Goal: Transaction & Acquisition: Purchase product/service

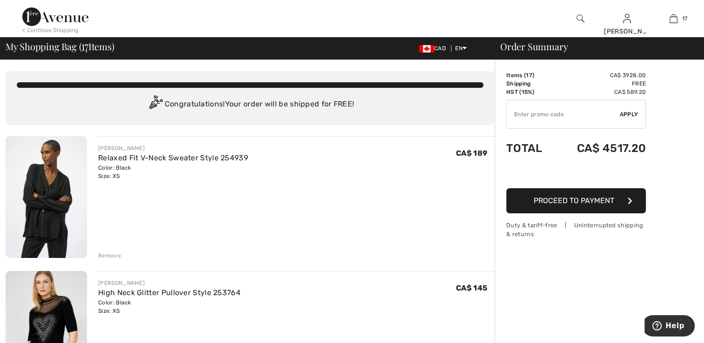
click at [37, 202] on img at bounding box center [46, 197] width 81 height 122
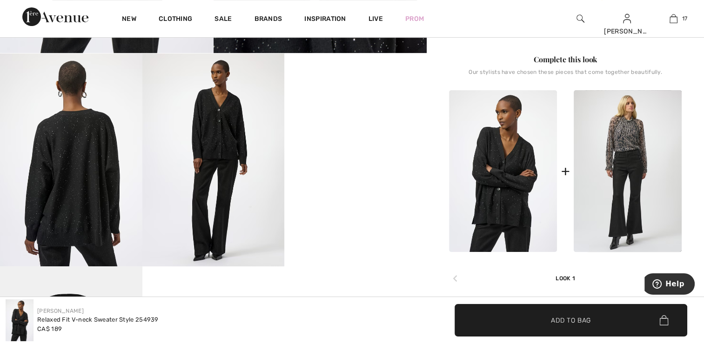
scroll to position [325, 0]
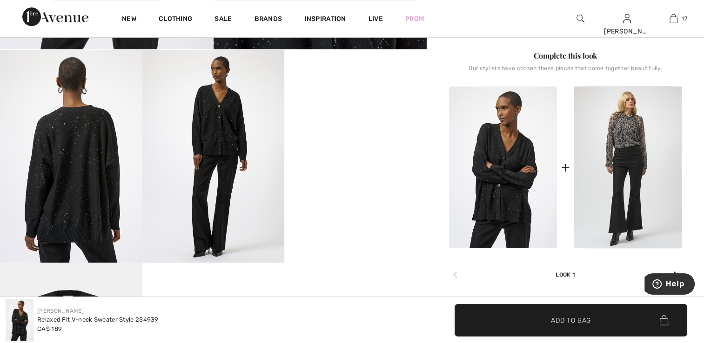
click at [369, 121] on video "Your browser does not support the video tag." at bounding box center [355, 85] width 142 height 71
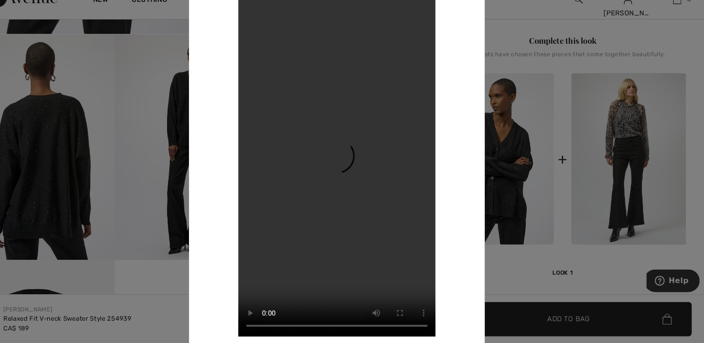
scroll to position [323, 0]
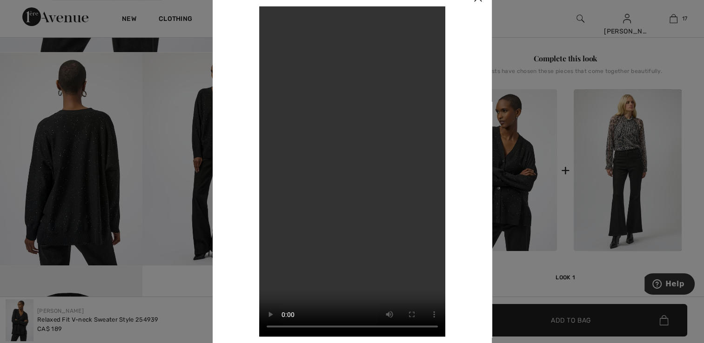
click at [106, 153] on div at bounding box center [352, 171] width 704 height 343
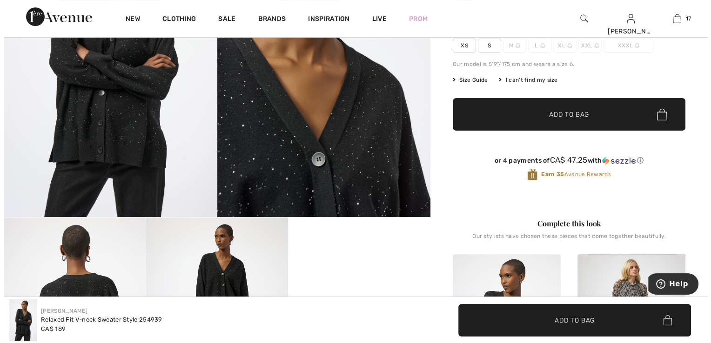
scroll to position [137, 0]
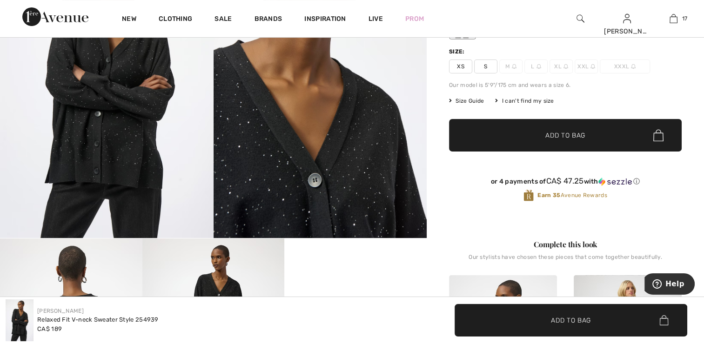
click at [107, 139] on img at bounding box center [106, 78] width 213 height 319
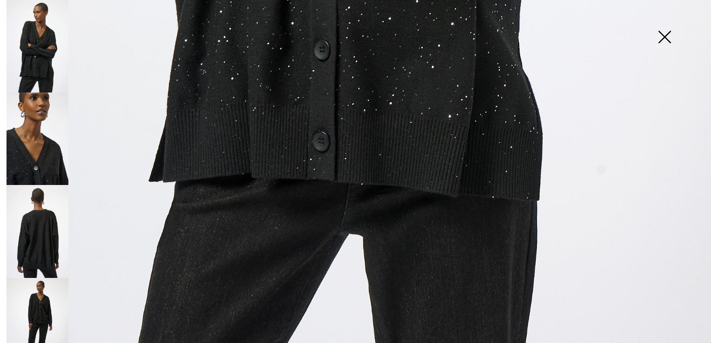
scroll to position [711, 0]
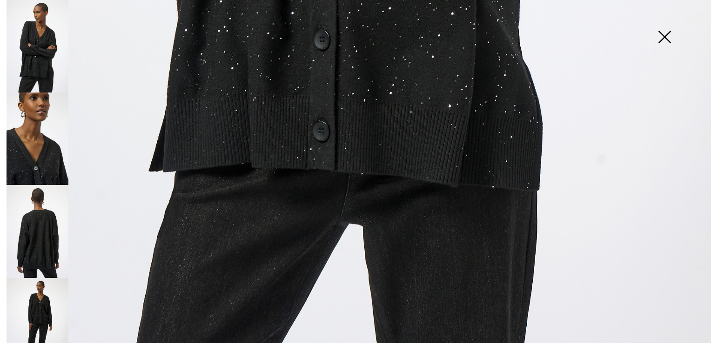
click at [49, 222] on img at bounding box center [38, 231] width 62 height 93
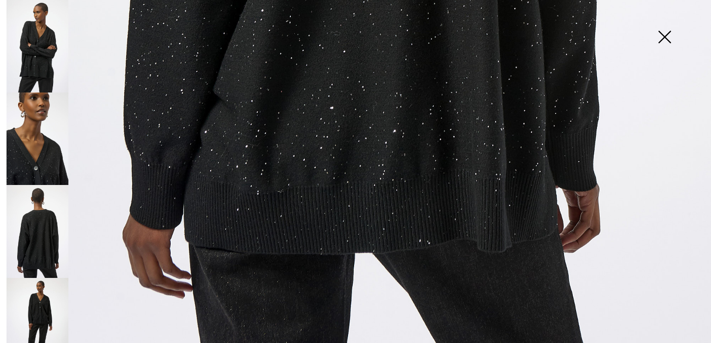
click at [51, 302] on img at bounding box center [38, 324] width 62 height 93
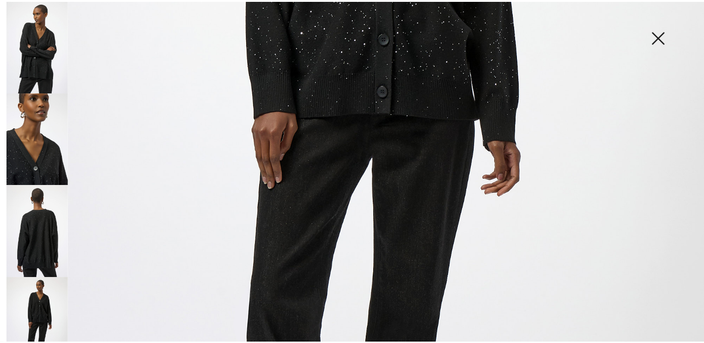
scroll to position [385, 0]
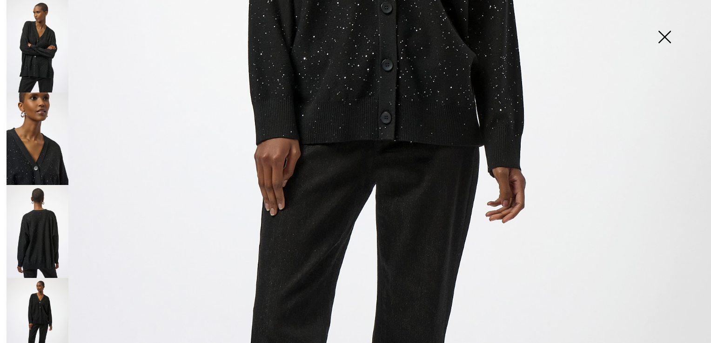
click at [664, 38] on img at bounding box center [664, 38] width 46 height 48
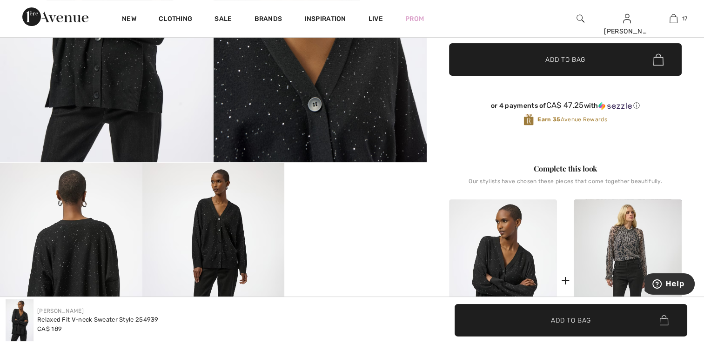
scroll to position [323, 0]
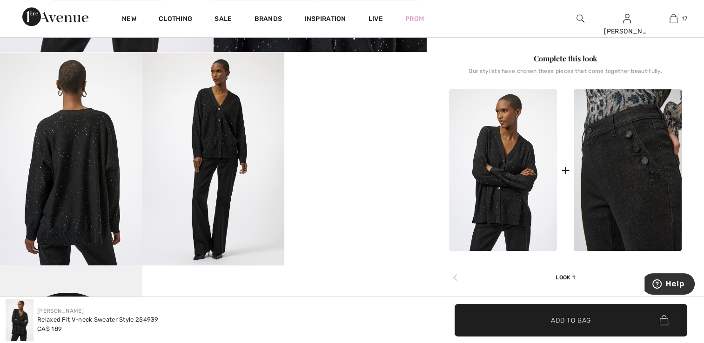
click at [627, 186] on img at bounding box center [627, 170] width 108 height 162
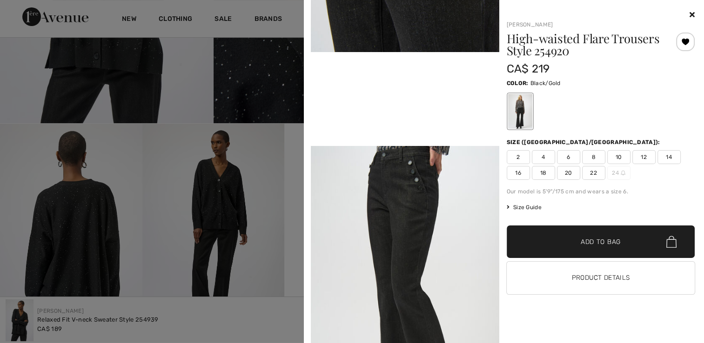
scroll to position [230, 0]
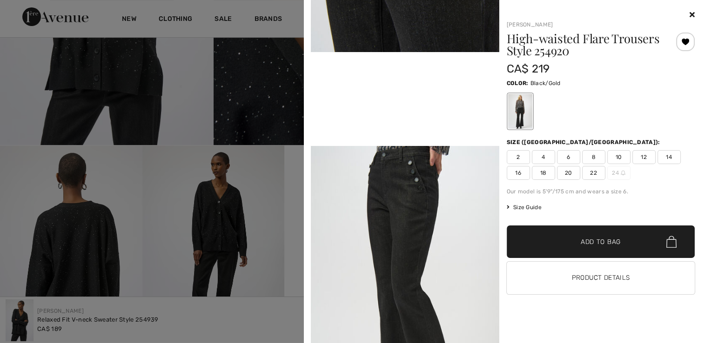
click at [688, 17] on div at bounding box center [600, 14] width 188 height 11
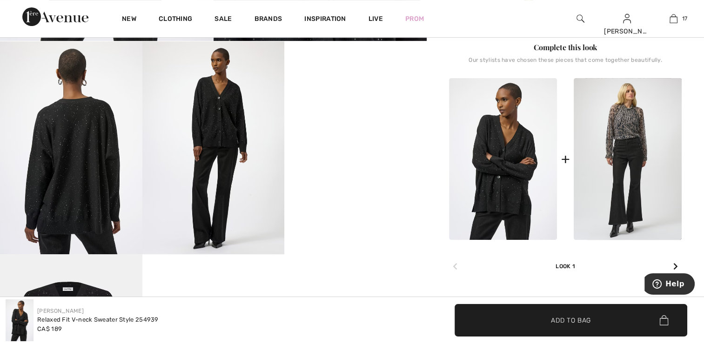
scroll to position [369, 0]
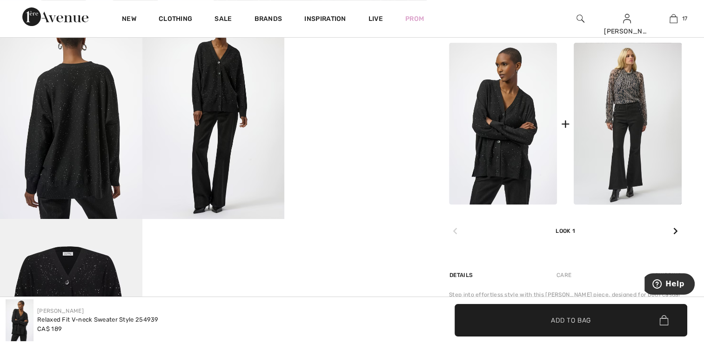
click at [526, 174] on img at bounding box center [503, 124] width 108 height 162
click at [506, 174] on img at bounding box center [503, 124] width 108 height 162
click at [220, 104] on img at bounding box center [213, 112] width 142 height 213
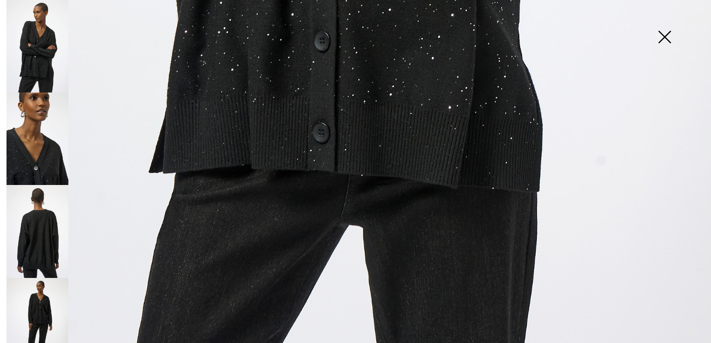
scroll to position [711, 0]
click at [35, 297] on img at bounding box center [38, 324] width 62 height 93
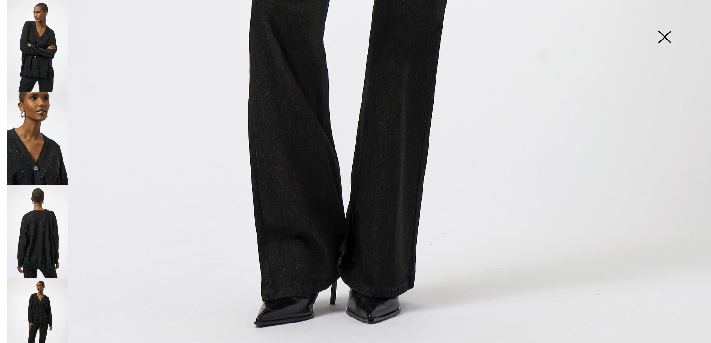
click at [664, 40] on img at bounding box center [664, 38] width 46 height 48
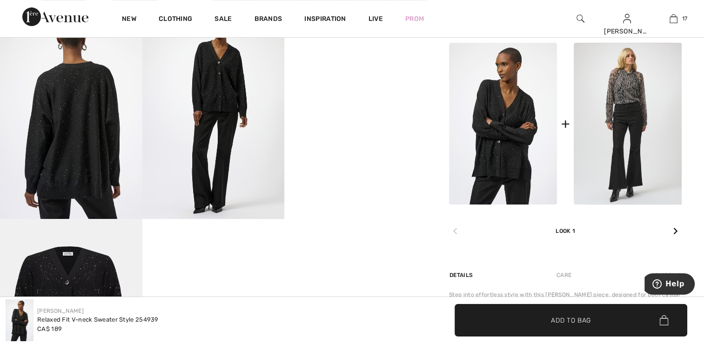
scroll to position [700, 0]
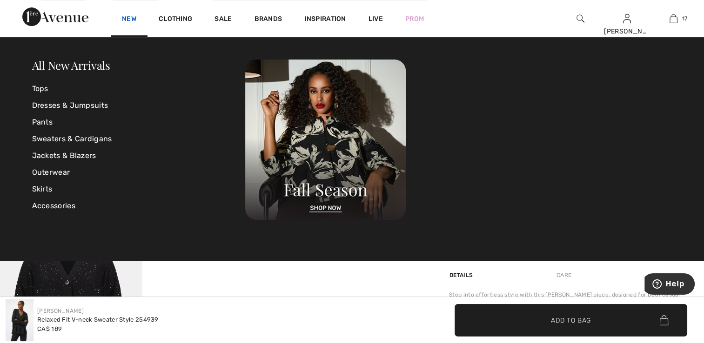
click at [132, 18] on link "New" at bounding box center [129, 20] width 14 height 10
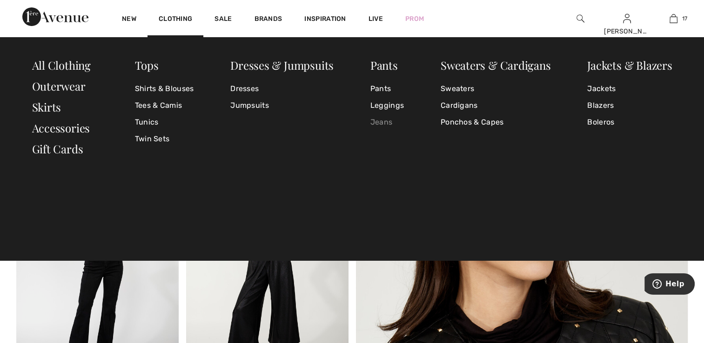
click at [378, 118] on link "Jeans" at bounding box center [386, 122] width 33 height 17
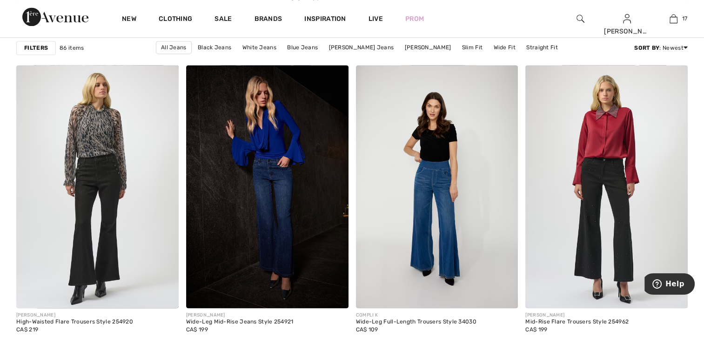
scroll to position [1348, 0]
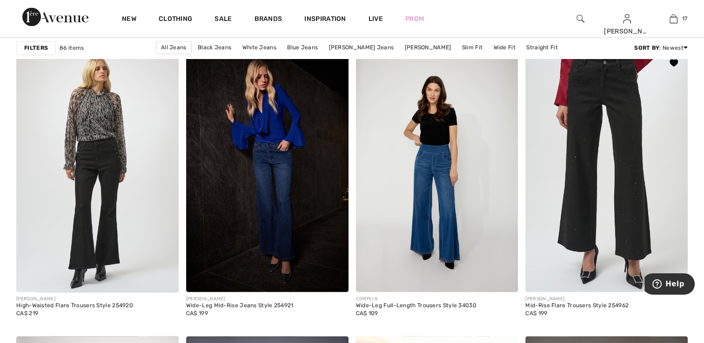
click at [595, 198] on img at bounding box center [606, 170] width 162 height 243
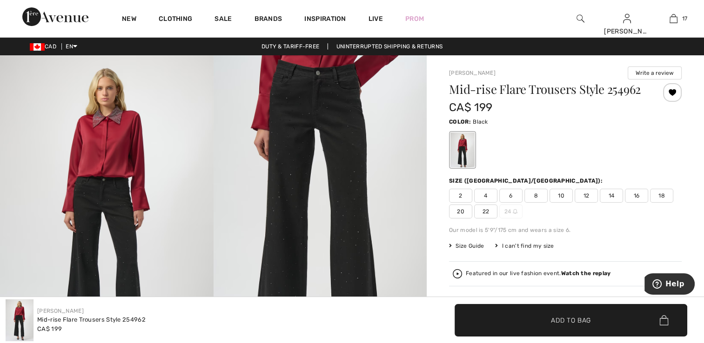
click at [460, 198] on span "2" at bounding box center [460, 196] width 23 height 14
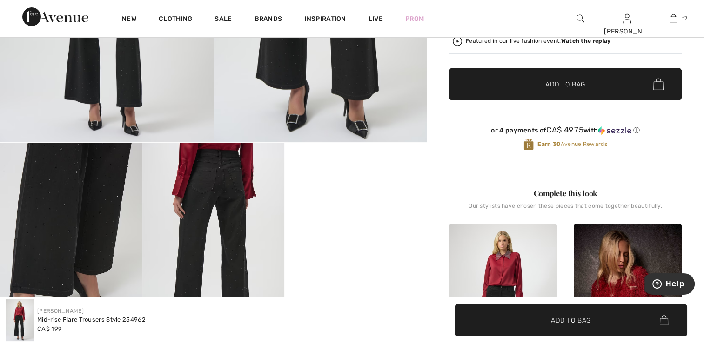
scroll to position [186, 0]
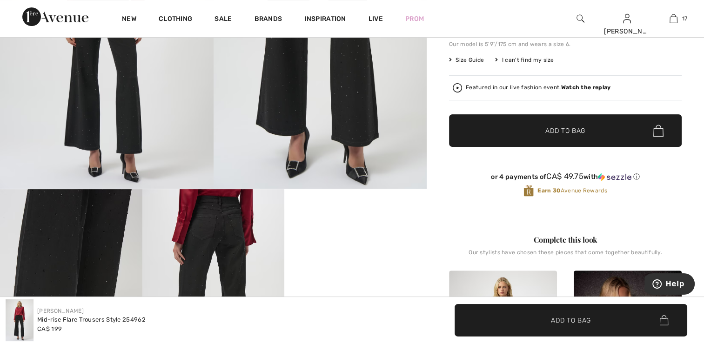
click at [558, 132] on span "Add to Bag" at bounding box center [565, 131] width 40 height 10
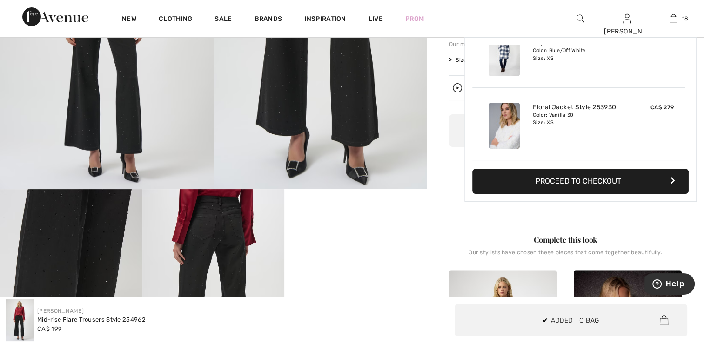
click at [119, 113] on img at bounding box center [106, 28] width 213 height 319
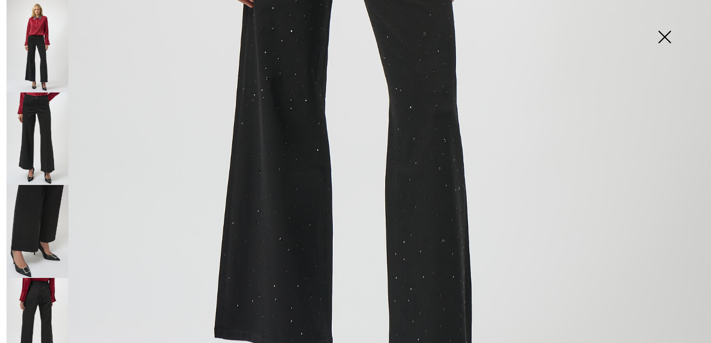
scroll to position [711, 0]
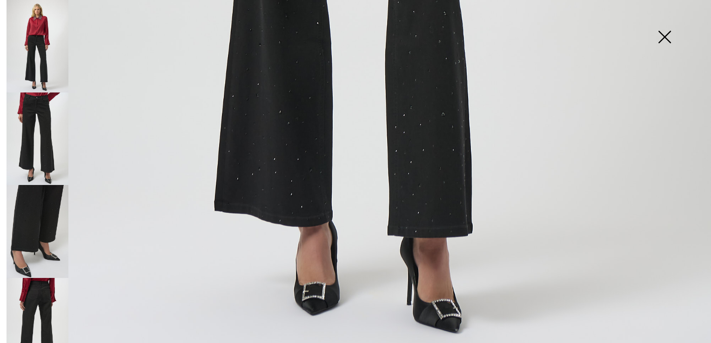
click at [47, 116] on img at bounding box center [38, 139] width 62 height 93
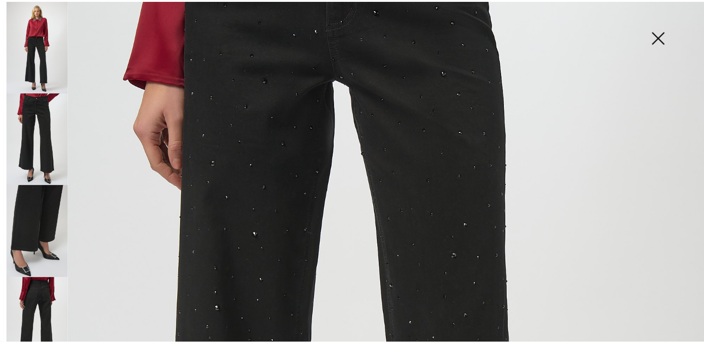
scroll to position [292, 0]
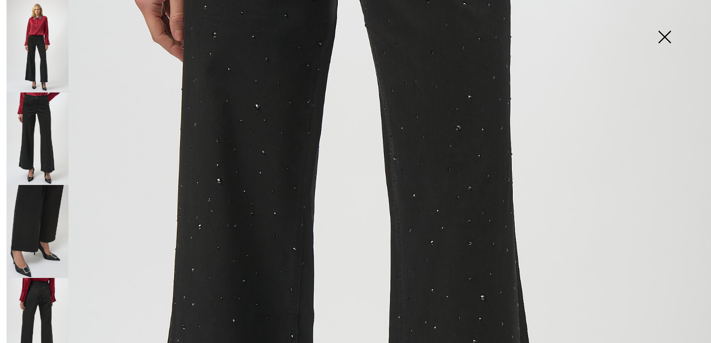
click at [26, 303] on img at bounding box center [38, 324] width 62 height 93
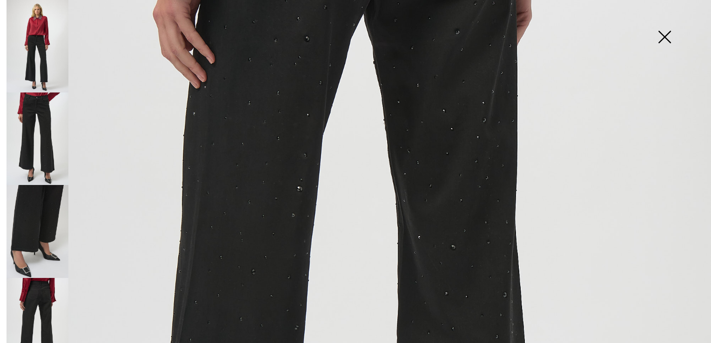
click at [668, 34] on img at bounding box center [664, 38] width 46 height 48
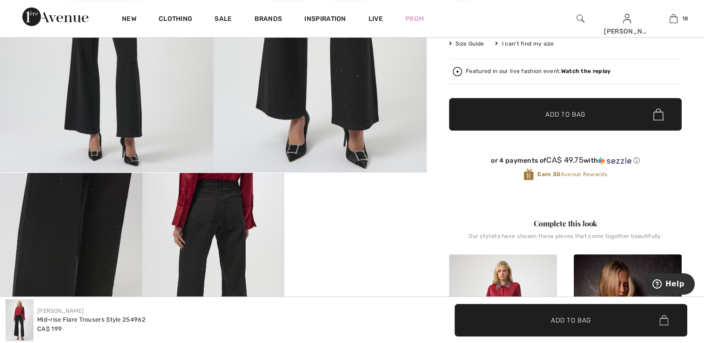
scroll to position [325, 0]
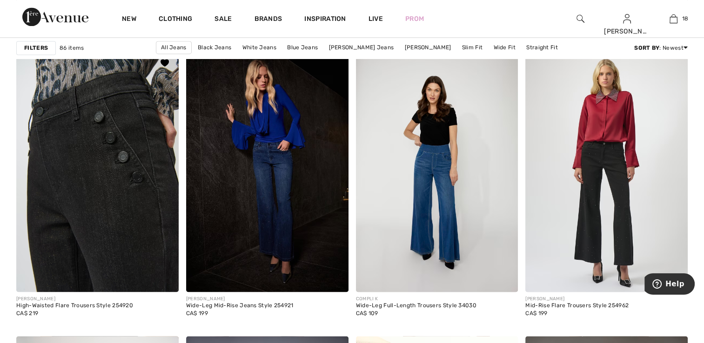
click at [112, 136] on img at bounding box center [97, 170] width 162 height 243
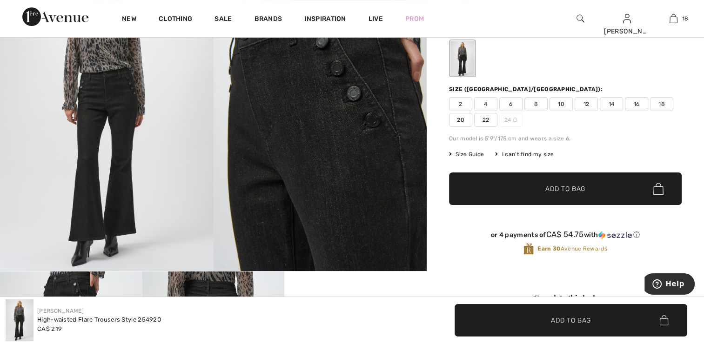
scroll to position [93, 0]
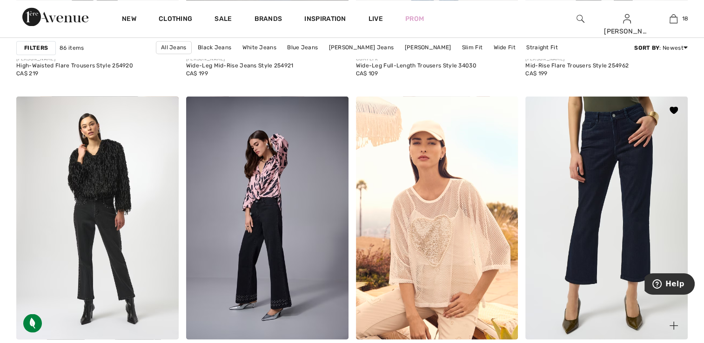
scroll to position [1627, 0]
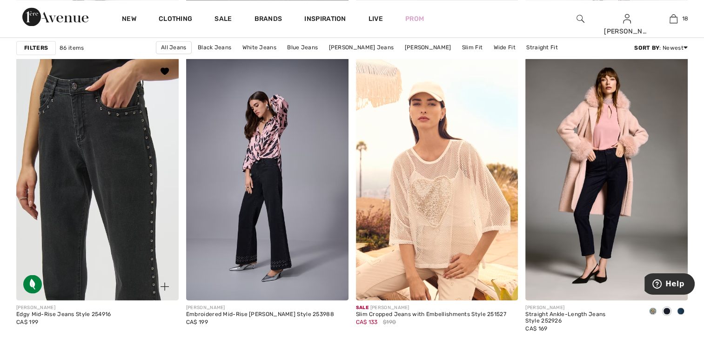
click at [106, 199] on img at bounding box center [97, 178] width 162 height 243
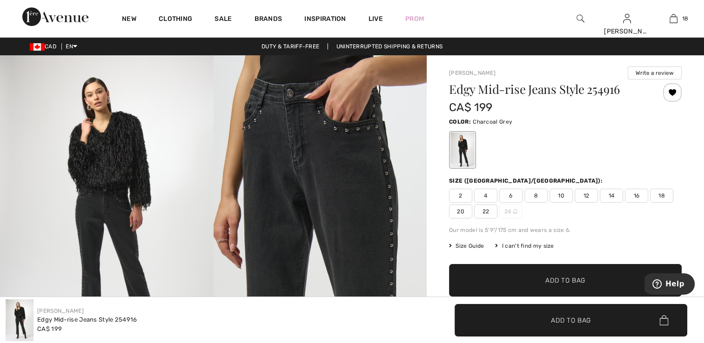
drag, startPoint x: 459, startPoint y: 193, endPoint x: 474, endPoint y: 223, distance: 33.3
click at [459, 193] on span "2" at bounding box center [460, 196] width 23 height 14
click at [533, 274] on span "✔ Added to Bag Add to Bag" at bounding box center [565, 280] width 232 height 33
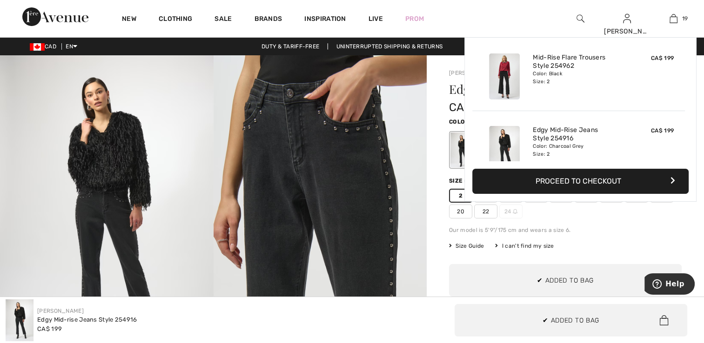
scroll to position [1260, 0]
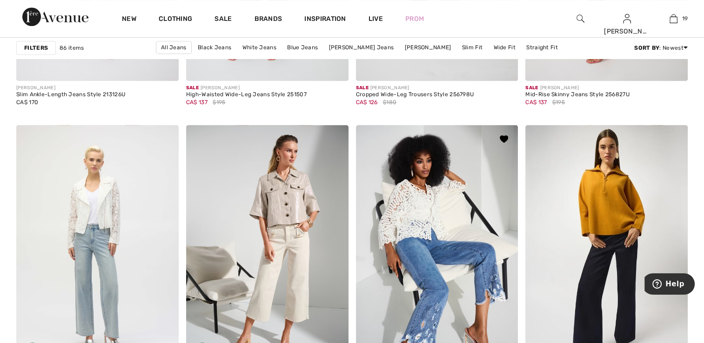
scroll to position [4185, 0]
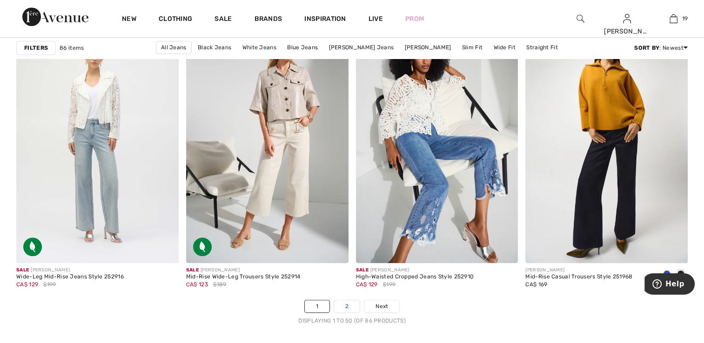
click at [341, 302] on link "2" at bounding box center [347, 306] width 26 height 12
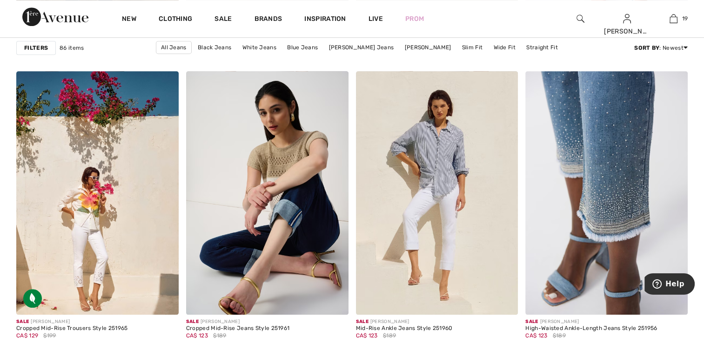
scroll to position [1023, 0]
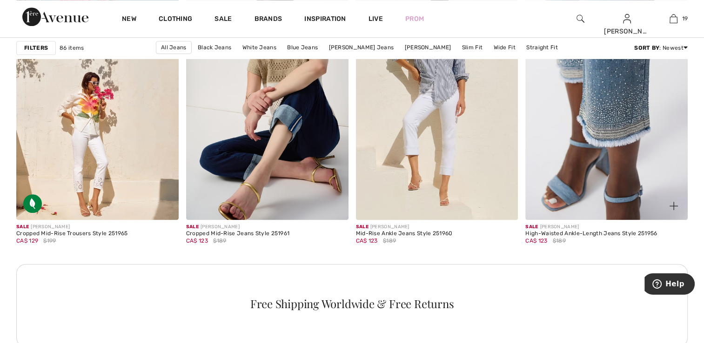
click at [611, 176] on img at bounding box center [606, 97] width 162 height 243
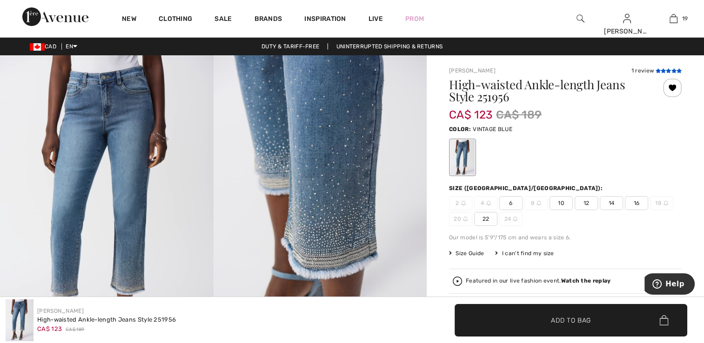
click at [660, 72] on icon at bounding box center [662, 70] width 5 height 5
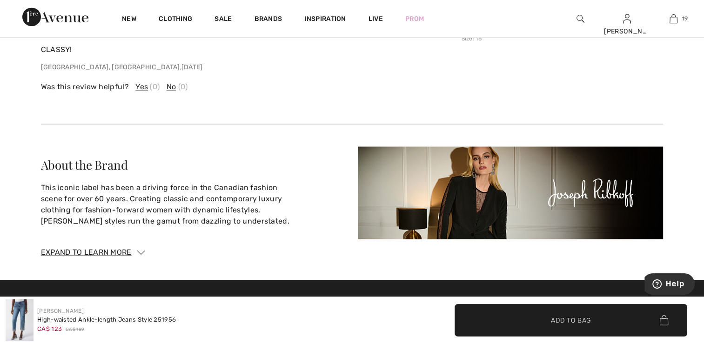
scroll to position [1655, 0]
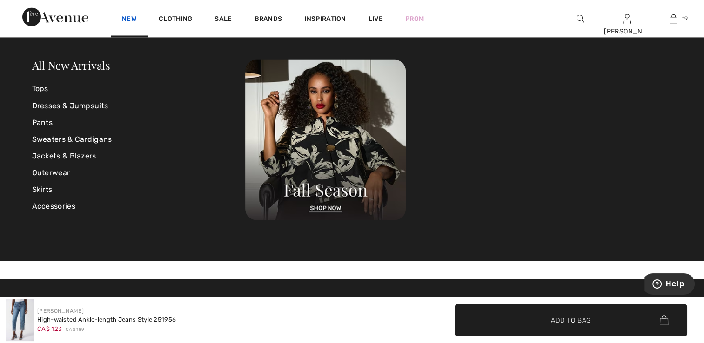
click at [133, 19] on link "New" at bounding box center [129, 20] width 14 height 10
